Goal: Find specific page/section

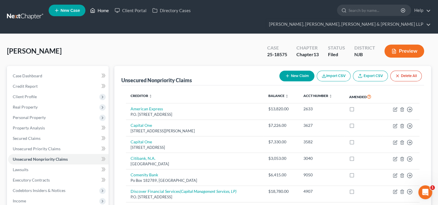
click at [107, 11] on link "Home" at bounding box center [99, 10] width 25 height 10
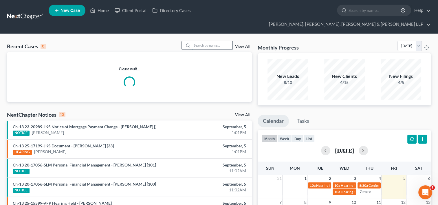
click at [209, 41] on input "search" at bounding box center [212, 45] width 41 height 8
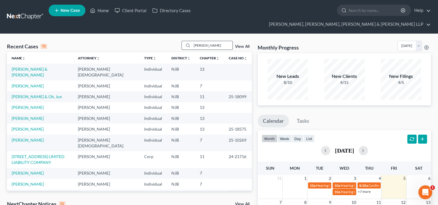
type input "[PERSON_NAME]"
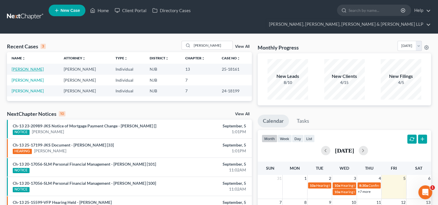
click at [37, 67] on link "[PERSON_NAME]" at bounding box center [28, 69] width 32 height 5
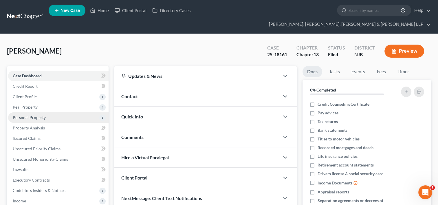
click at [39, 115] on span "Personal Property" at bounding box center [29, 117] width 33 height 5
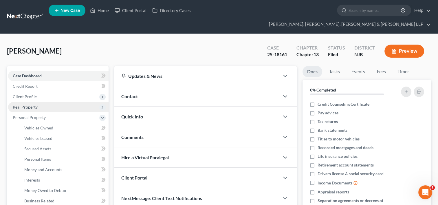
click at [49, 102] on span "Real Property" at bounding box center [58, 107] width 100 height 10
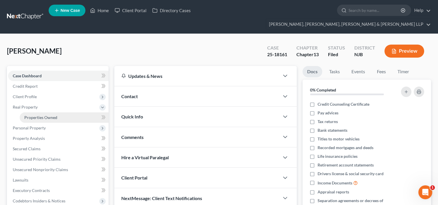
click at [51, 115] on span "Properties Owned" at bounding box center [40, 117] width 33 height 5
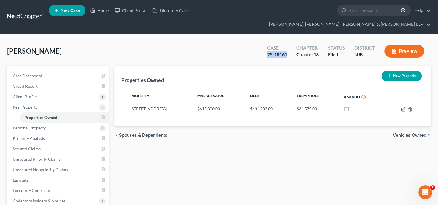
drag, startPoint x: 263, startPoint y: 45, endPoint x: 288, endPoint y: 45, distance: 25.5
click at [288, 45] on div "Case 25-18161" at bounding box center [277, 51] width 29 height 17
drag, startPoint x: 288, startPoint y: 45, endPoint x: 286, endPoint y: 44, distance: 3.0
copy div "25-18161"
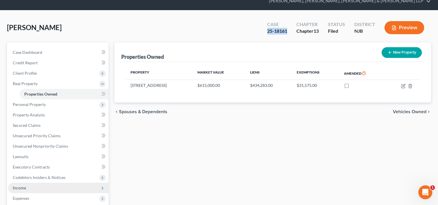
scroll to position [58, 0]
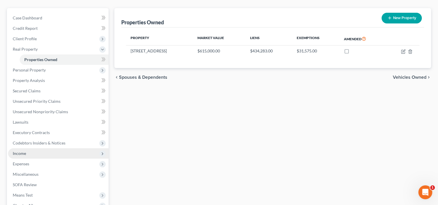
click at [28, 148] on span "Income" at bounding box center [58, 153] width 100 height 10
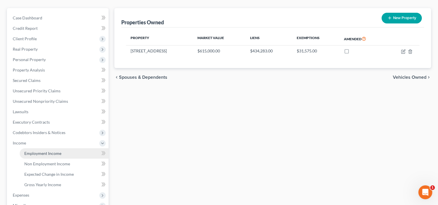
click at [50, 148] on link "Employment Income" at bounding box center [64, 153] width 89 height 10
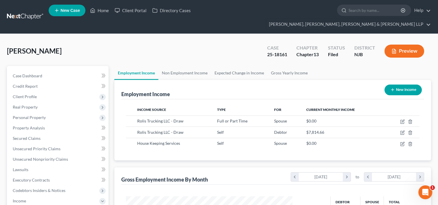
scroll to position [103, 178]
